Goal: Ask a question

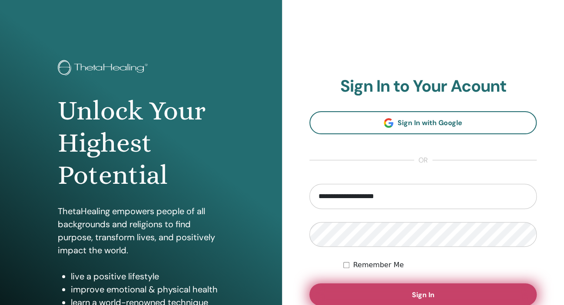
type input "**********"
click at [394, 293] on button "Sign In" at bounding box center [422, 294] width 227 height 23
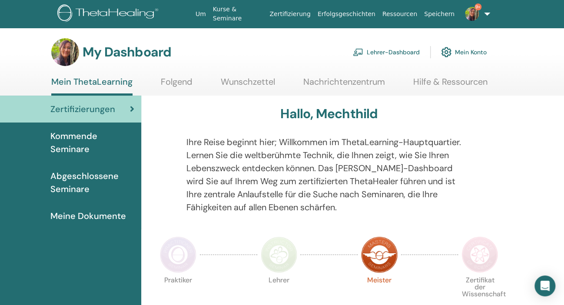
click at [395, 48] on link "Lehrer-Dashboard" at bounding box center [386, 52] width 67 height 19
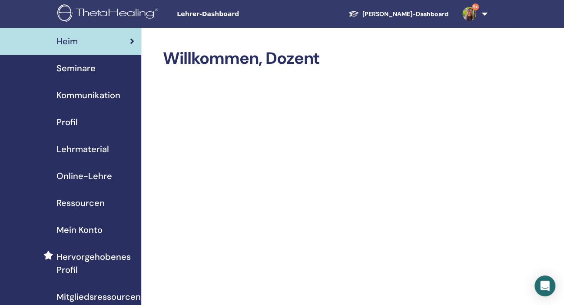
click at [97, 143] on span "Lehrmaterial" at bounding box center [82, 149] width 53 height 13
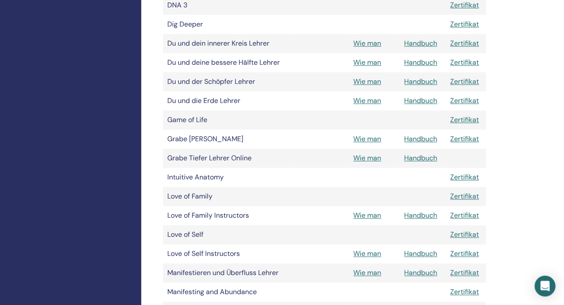
scroll to position [413, 0]
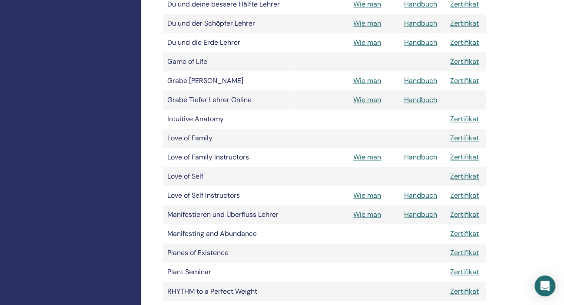
click at [426, 156] on link "Handbuch" at bounding box center [420, 157] width 33 height 9
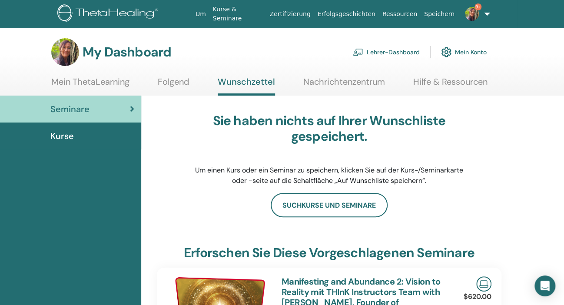
click at [390, 51] on link "Lehrer-Dashboard" at bounding box center [386, 52] width 67 height 19
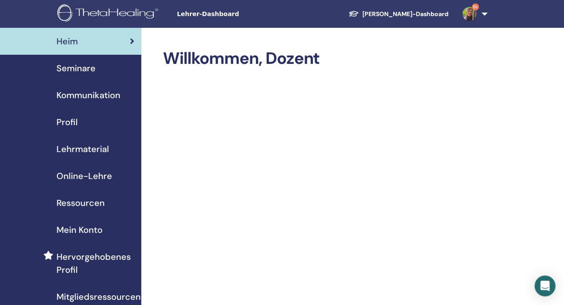
click at [82, 70] on span "Seminare" at bounding box center [75, 68] width 39 height 13
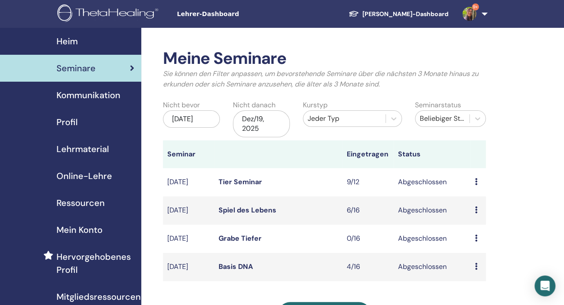
click at [419, 10] on link "[PERSON_NAME]-Dashboard" at bounding box center [399, 14] width 114 height 16
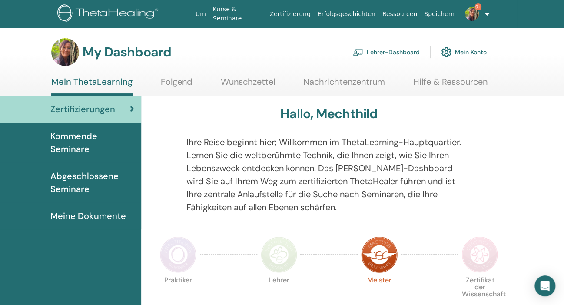
click at [110, 80] on link "Mein ThetaLearning" at bounding box center [91, 85] width 81 height 19
click at [281, 280] on p "Lehrer" at bounding box center [279, 295] width 37 height 37
click at [543, 283] on icon "Open Intercom Messenger" at bounding box center [545, 285] width 10 height 11
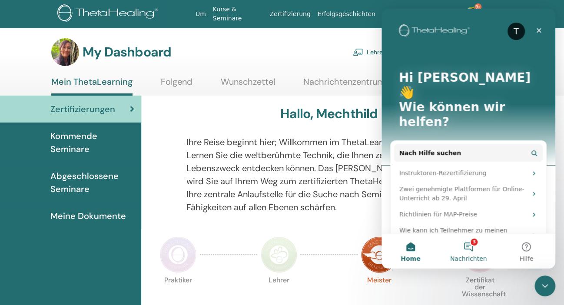
click at [467, 243] on button "3 Nachrichten" at bounding box center [468, 251] width 58 height 35
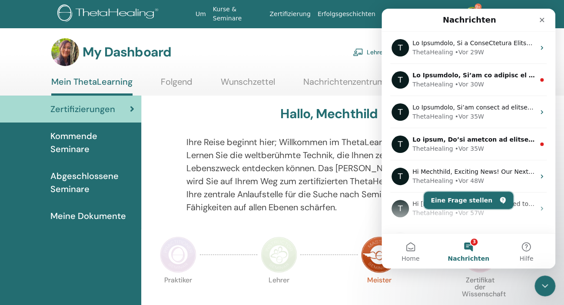
click at [455, 199] on button "Eine Frage stellen" at bounding box center [469, 200] width 90 height 17
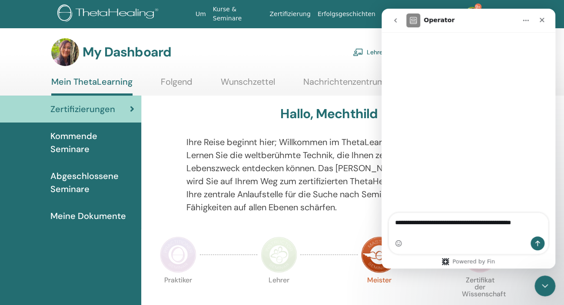
type textarea "**********"
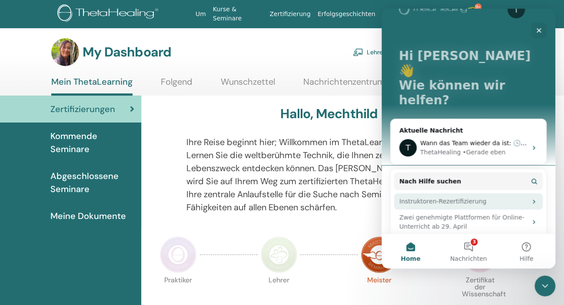
scroll to position [42, 0]
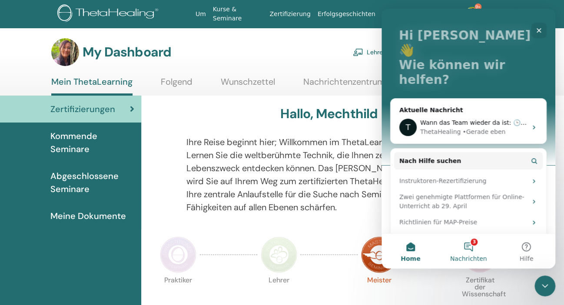
click at [471, 249] on button "3 Nachrichten" at bounding box center [468, 251] width 58 height 35
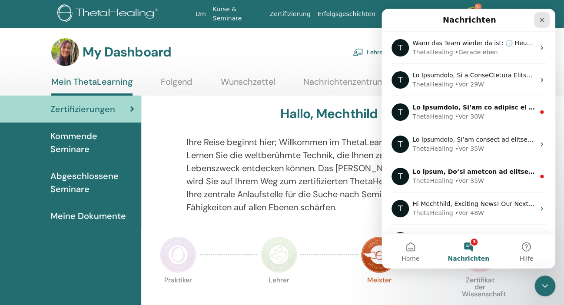
click at [541, 20] on icon "Schließen" at bounding box center [541, 20] width 7 height 7
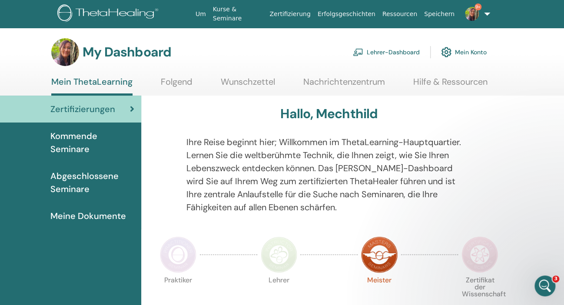
scroll to position [0, 0]
click at [259, 10] on link "Kurse & Seminare" at bounding box center [237, 13] width 57 height 25
